Goal: Task Accomplishment & Management: Use online tool/utility

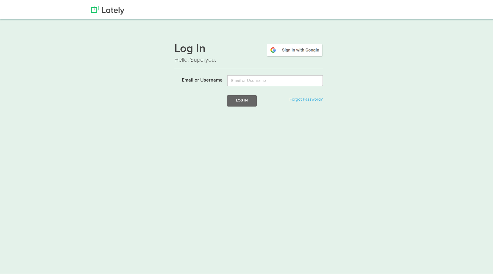
type input "[PERSON_NAME][EMAIL_ADDRESS][DOMAIN_NAME]"
click at [250, 101] on button "Log In" at bounding box center [242, 99] width 30 height 11
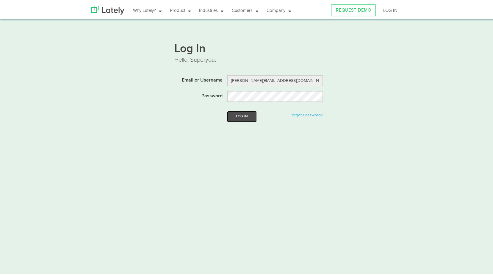
click at [243, 111] on button "Log In" at bounding box center [242, 115] width 30 height 11
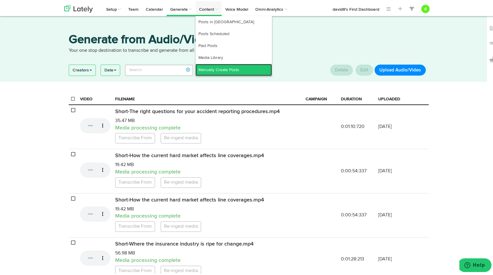
click at [207, 65] on link "Manually Create Posts" at bounding box center [233, 69] width 76 height 12
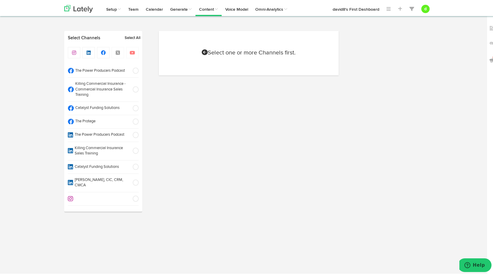
click at [133, 120] on span at bounding box center [134, 120] width 10 height 6
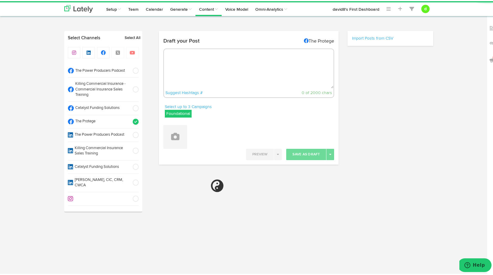
radio input "true"
select select "6"
select select "42"
select select "PM"
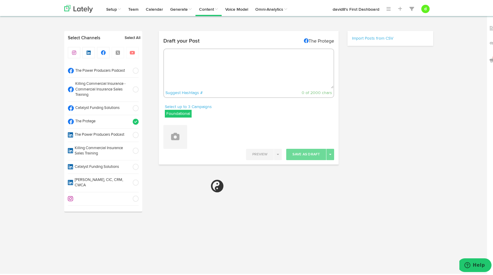
click at [183, 110] on label "Foundational" at bounding box center [178, 113] width 27 height 8
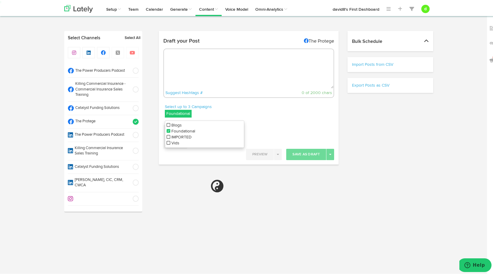
drag, startPoint x: 166, startPoint y: 123, endPoint x: 167, endPoint y: 128, distance: 4.8
click at [167, 124] on icon at bounding box center [169, 124] width 4 height 4
select select "11"
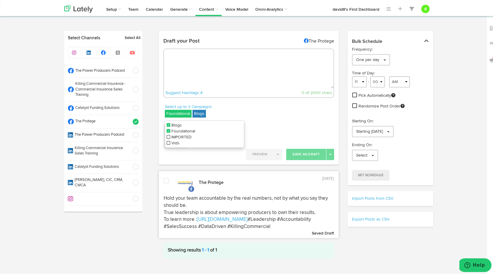
drag, startPoint x: 167, startPoint y: 129, endPoint x: 170, endPoint y: 128, distance: 3.1
click at [167, 129] on icon at bounding box center [169, 130] width 4 height 4
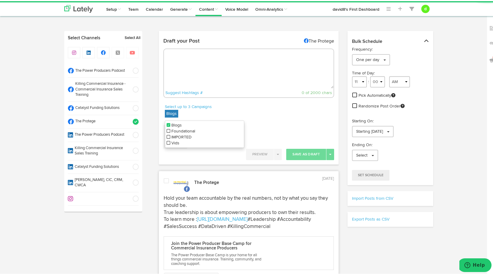
click at [272, 103] on div "Select up to 3 Campaigns Blogs Blogs Foundational IMPORTED Vids" at bounding box center [249, 111] width 180 height 17
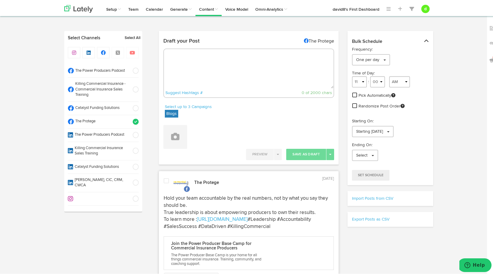
drag, startPoint x: 212, startPoint y: 71, endPoint x: 207, endPoint y: 69, distance: 5.9
click at [212, 71] on textarea at bounding box center [249, 67] width 170 height 39
paste textarea ""Middle market clients offer big potential, but it takes the right approach to …"
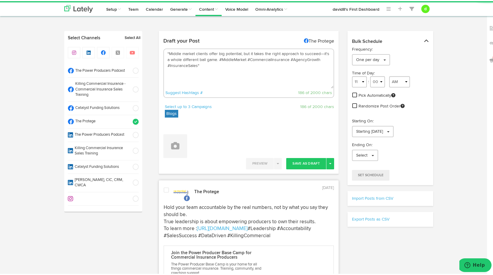
click at [216, 58] on textarea ""Middle market clients offer big potential, but it takes the right approach to …" at bounding box center [249, 67] width 170 height 39
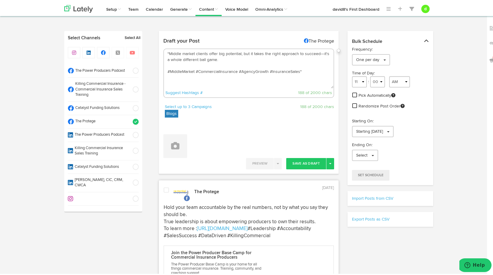
click at [167, 52] on textarea ""Middle market clients offer big potential, but it takes the right approach to …" at bounding box center [249, 67] width 170 height 39
click at [169, 63] on textarea "Middle market clients offer big potential, but it takes the right approach to s…" at bounding box center [249, 67] width 170 height 39
paste textarea "[URL][DOMAIN_NAME]"
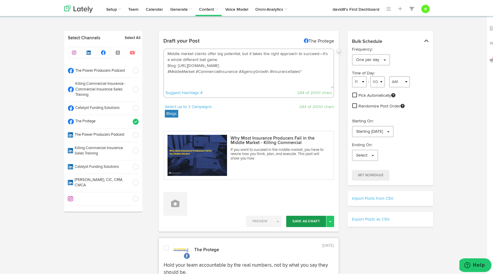
type textarea "Middle market clients offer big potential, but it takes the right approach to s…"
click at [306, 219] on button "Save As Draft" at bounding box center [306, 219] width 40 height 11
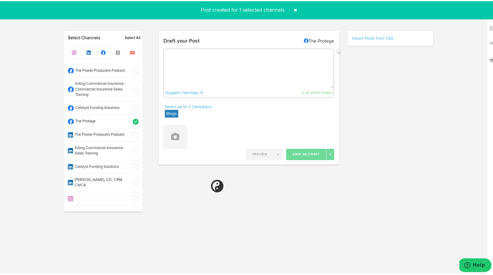
select select "11"
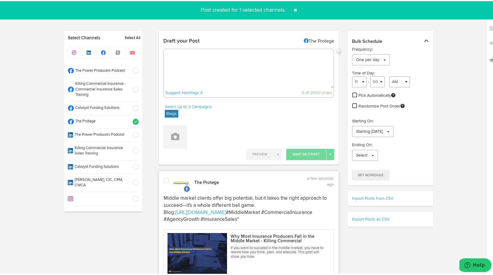
click at [166, 178] on span at bounding box center [166, 180] width 5 height 6
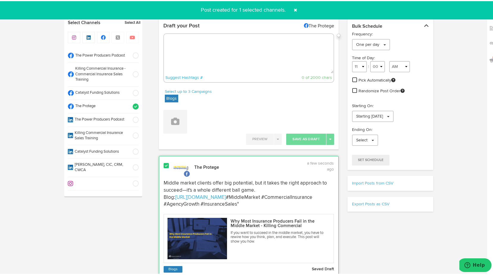
scroll to position [119, 0]
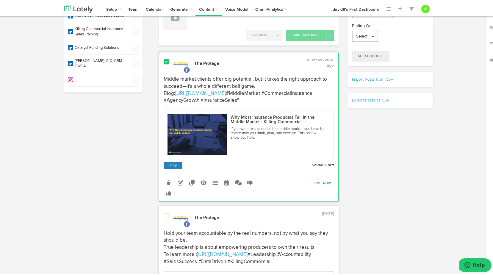
click at [320, 182] on link "Post Now" at bounding box center [321, 182] width 23 height 8
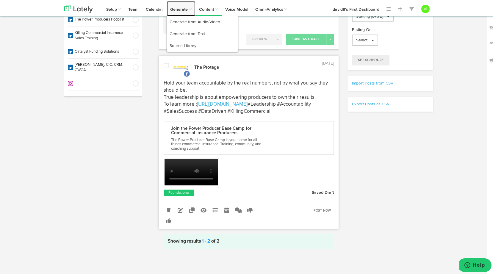
click at [183, 9] on link "Generate" at bounding box center [181, 7] width 29 height 15
click at [186, 17] on link "Generate from Audio/Video" at bounding box center [202, 21] width 71 height 12
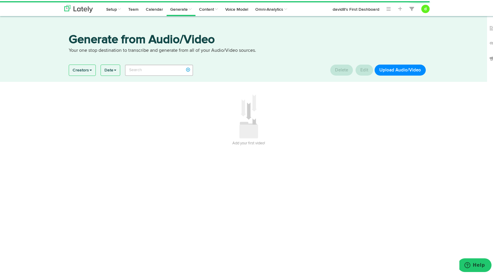
click at [402, 71] on button "Upload Audio/Video" at bounding box center [399, 68] width 51 height 11
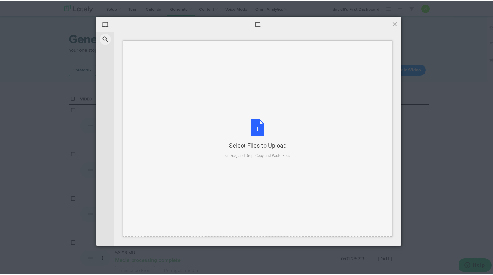
click at [256, 133] on div "Select Files to Upload or Drag and Drop, Copy and Paste Files" at bounding box center [257, 138] width 65 height 40
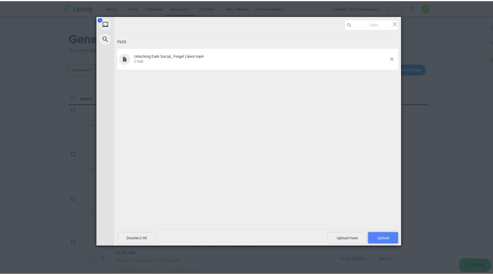
click at [381, 234] on span "Upload 1" at bounding box center [383, 236] width 12 height 4
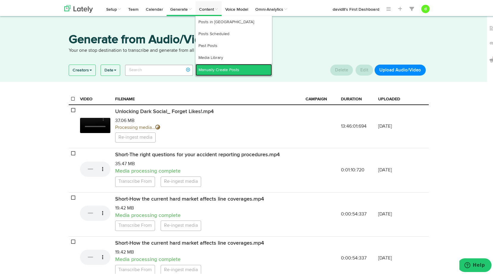
click at [216, 64] on link "Manually Create Posts" at bounding box center [233, 69] width 76 height 12
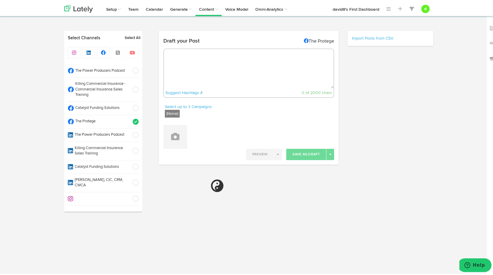
radio input "true"
select select "6"
select select "46"
select select "PM"
select select "11"
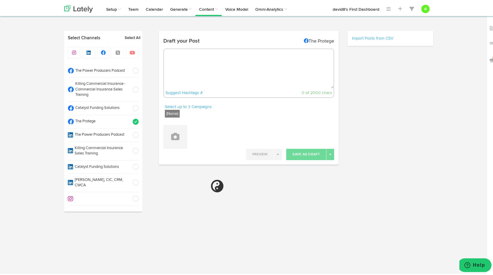
click at [134, 88] on span at bounding box center [134, 88] width 10 height 6
select select "11"
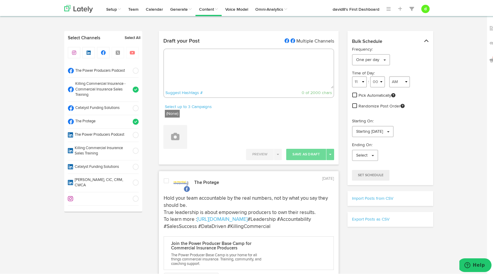
click at [134, 119] on span at bounding box center [134, 120] width 10 height 6
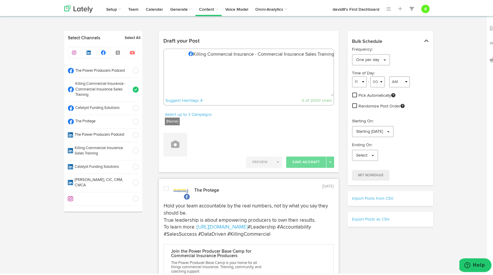
click at [177, 66] on textarea at bounding box center [249, 75] width 170 height 39
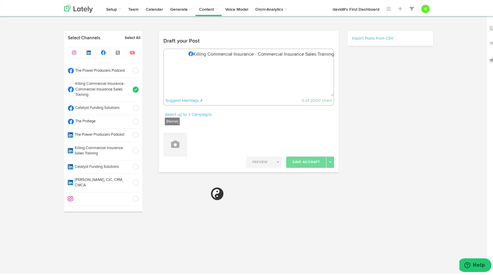
paste textarea ""Stop chasing likes—focus on profile views to measure real interest and buyer b…"
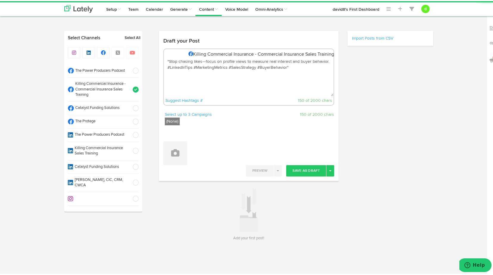
drag, startPoint x: 167, startPoint y: 59, endPoint x: 163, endPoint y: 55, distance: 5.3
click at [167, 59] on textarea ""Stop chasing likes—focus on profile views to measure real interest and buyer b…" at bounding box center [249, 75] width 170 height 39
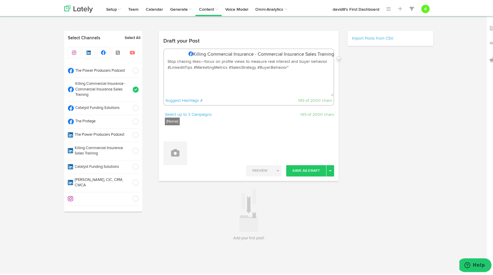
click at [166, 65] on textarea "Stop chasing likes—focus on profile views to measure real interest and buyer be…" at bounding box center [249, 75] width 170 height 39
click at [165, 65] on textarea "Stop chasing likes—focus on profile views to measure real interest and buyer be…" at bounding box center [249, 75] width 170 height 39
paste textarea "To learn more : [URL][DOMAIN_NAME]"
type textarea "Stop chasing likes—focus on profile views to measure real interest and buyer be…"
click at [173, 152] on icon at bounding box center [175, 152] width 8 height 8
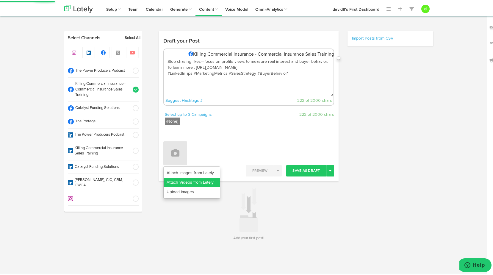
click at [185, 178] on link "Attach Videos from Lately" at bounding box center [192, 181] width 56 height 10
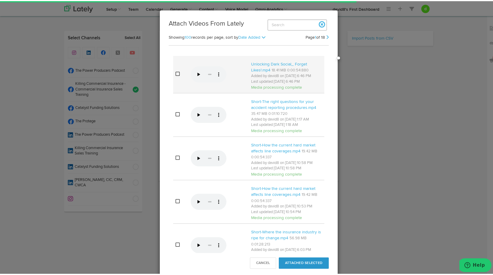
click at [174, 72] on td at bounding box center [180, 73] width 15 height 37
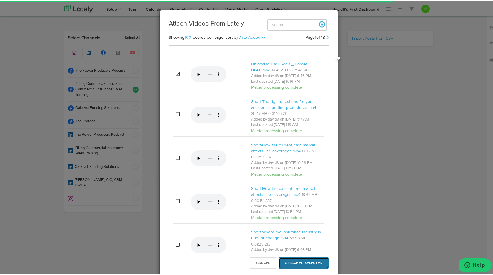
click at [313, 261] on button "Attached Selected" at bounding box center [304, 261] width 50 height 11
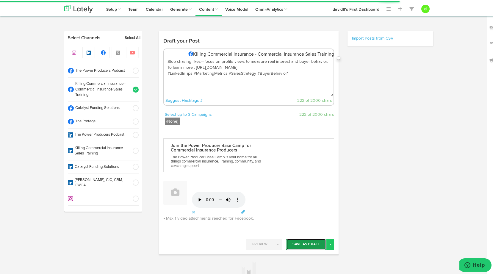
click at [302, 243] on button "Save As Draft" at bounding box center [306, 242] width 40 height 11
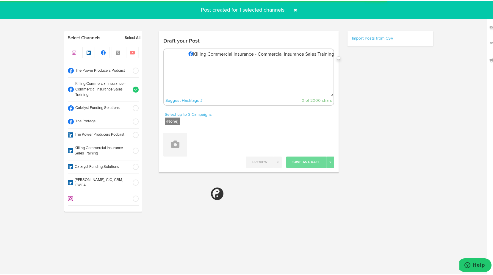
select select "11"
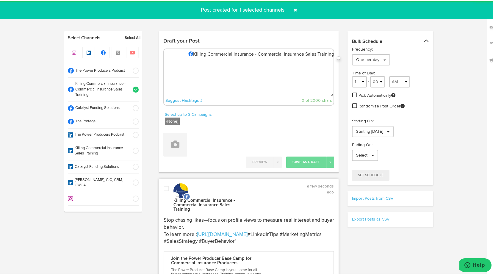
click at [164, 186] on span at bounding box center [166, 187] width 5 height 6
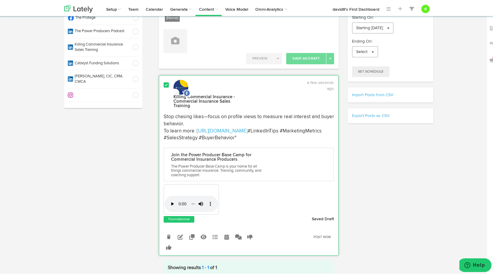
scroll to position [119, 0]
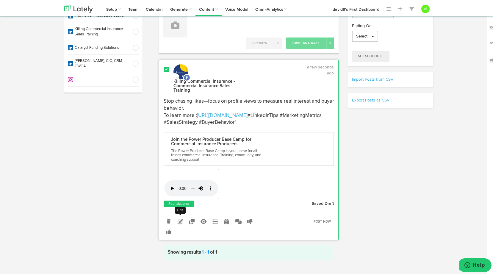
click at [180, 220] on icon at bounding box center [180, 219] width 5 height 5
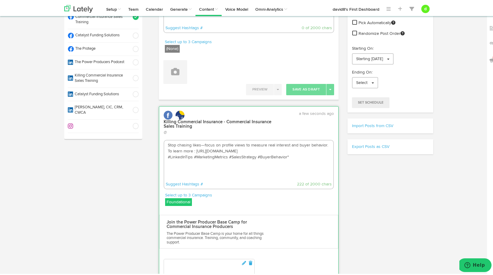
scroll to position [89, 0]
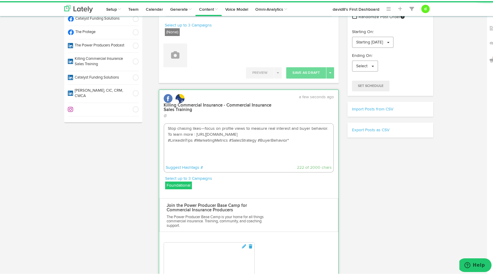
click at [175, 183] on label "Foundational" at bounding box center [178, 184] width 27 height 8
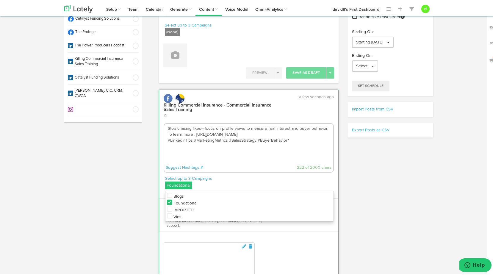
click at [169, 212] on icon at bounding box center [169, 215] width 5 height 6
click at [168, 200] on icon at bounding box center [169, 201] width 5 height 6
click at [228, 160] on textarea "Stop chasing likes—focus on profile views to measure real interest and buyer be…" at bounding box center [248, 142] width 169 height 39
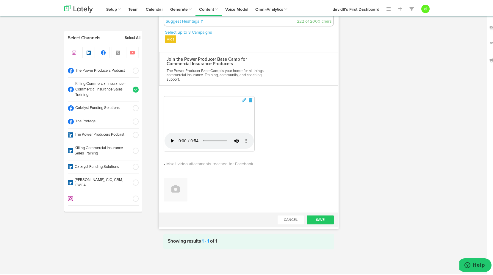
scroll to position [476, 0]
click at [327, 223] on button "Save" at bounding box center [320, 218] width 27 height 9
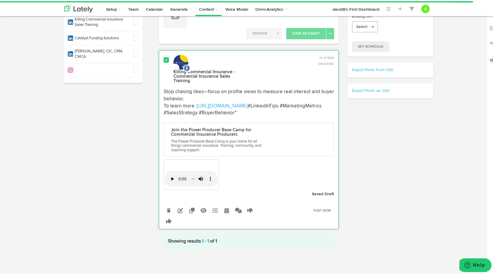
scroll to position [127, 0]
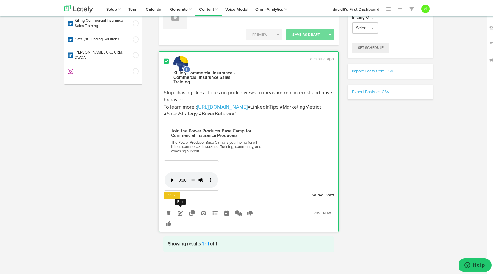
click at [178, 209] on icon at bounding box center [180, 211] width 5 height 5
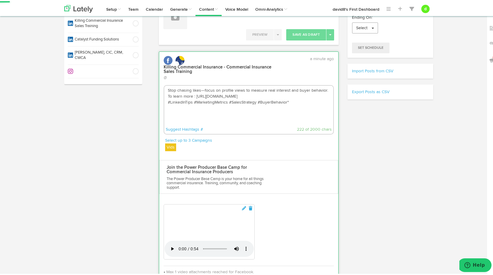
click at [286, 101] on textarea "Stop chasing likes—focus on profile views to measure real interest and buyer be…" at bounding box center [248, 103] width 169 height 39
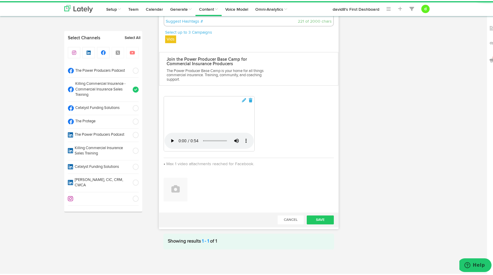
scroll to position [481, 0]
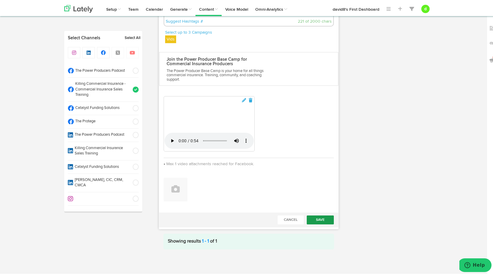
type textarea "Stop chasing likes—focus on profile views to measure real interest and buyer be…"
click at [319, 216] on button "Save" at bounding box center [320, 218] width 27 height 9
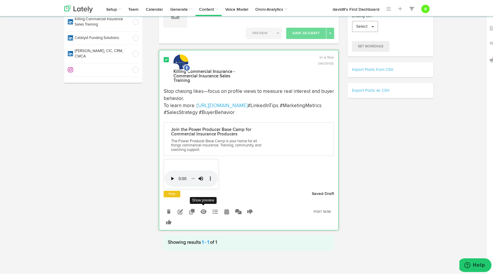
click at [201, 208] on icon at bounding box center [203, 210] width 6 height 5
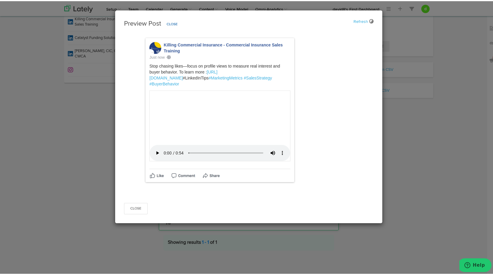
scroll to position [137, 0]
click at [130, 213] on button "Close" at bounding box center [135, 207] width 23 height 11
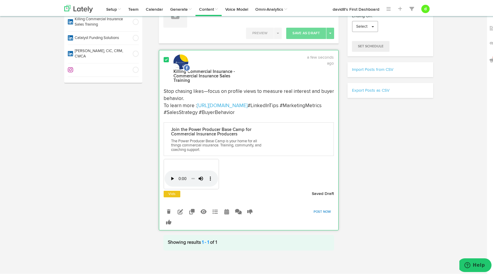
click at [318, 208] on link "Post Now" at bounding box center [321, 210] width 23 height 8
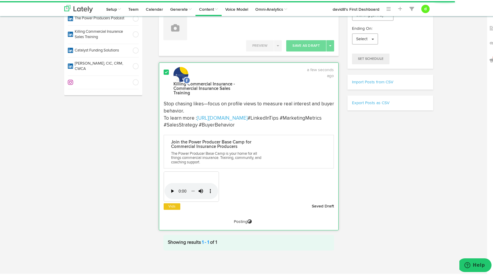
scroll to position [0, 0]
